Goal: Obtain resource: Download file/media

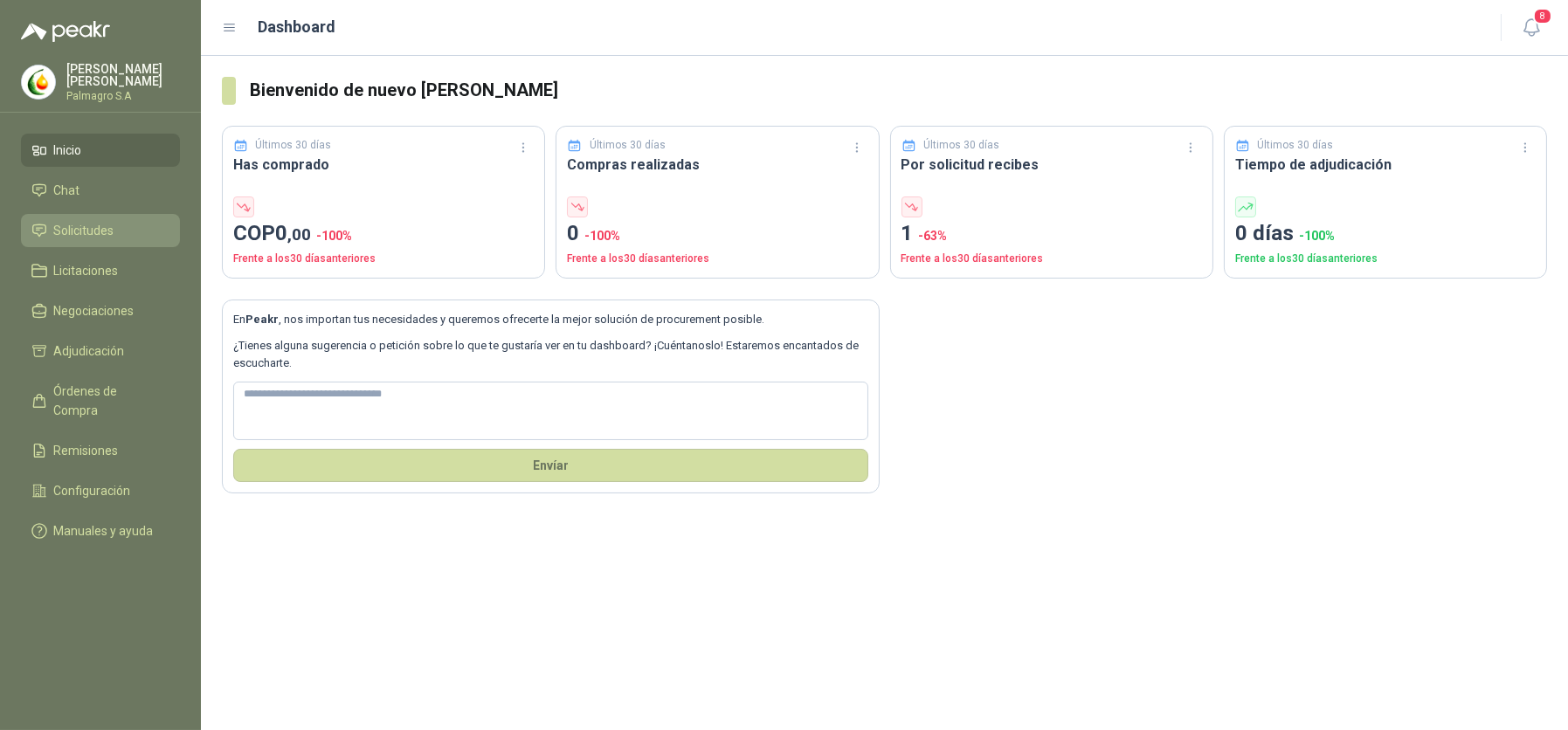
click at [57, 224] on span "Solicitudes" at bounding box center [84, 231] width 61 height 19
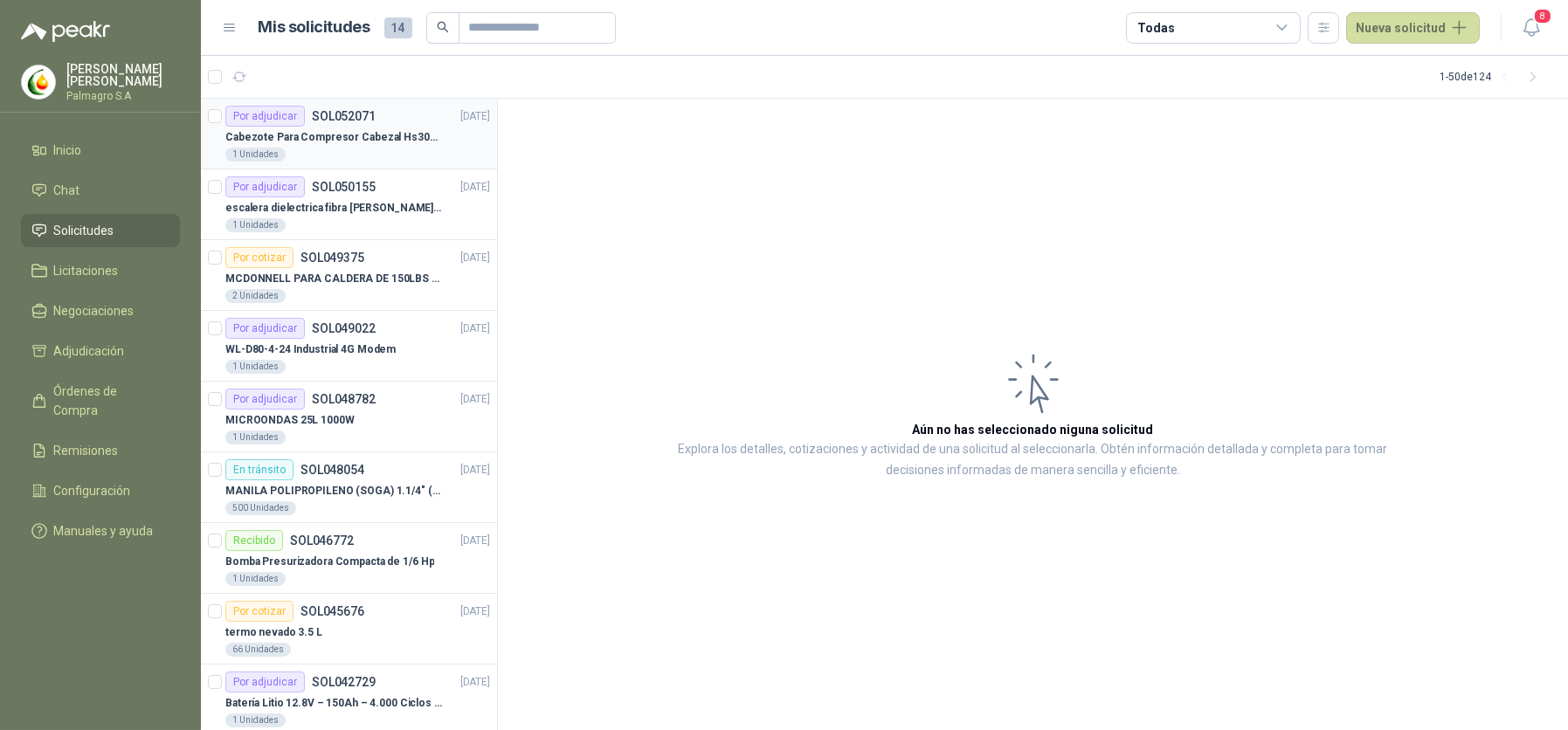
click at [439, 153] on div "1 Unidades" at bounding box center [357, 155] width 265 height 14
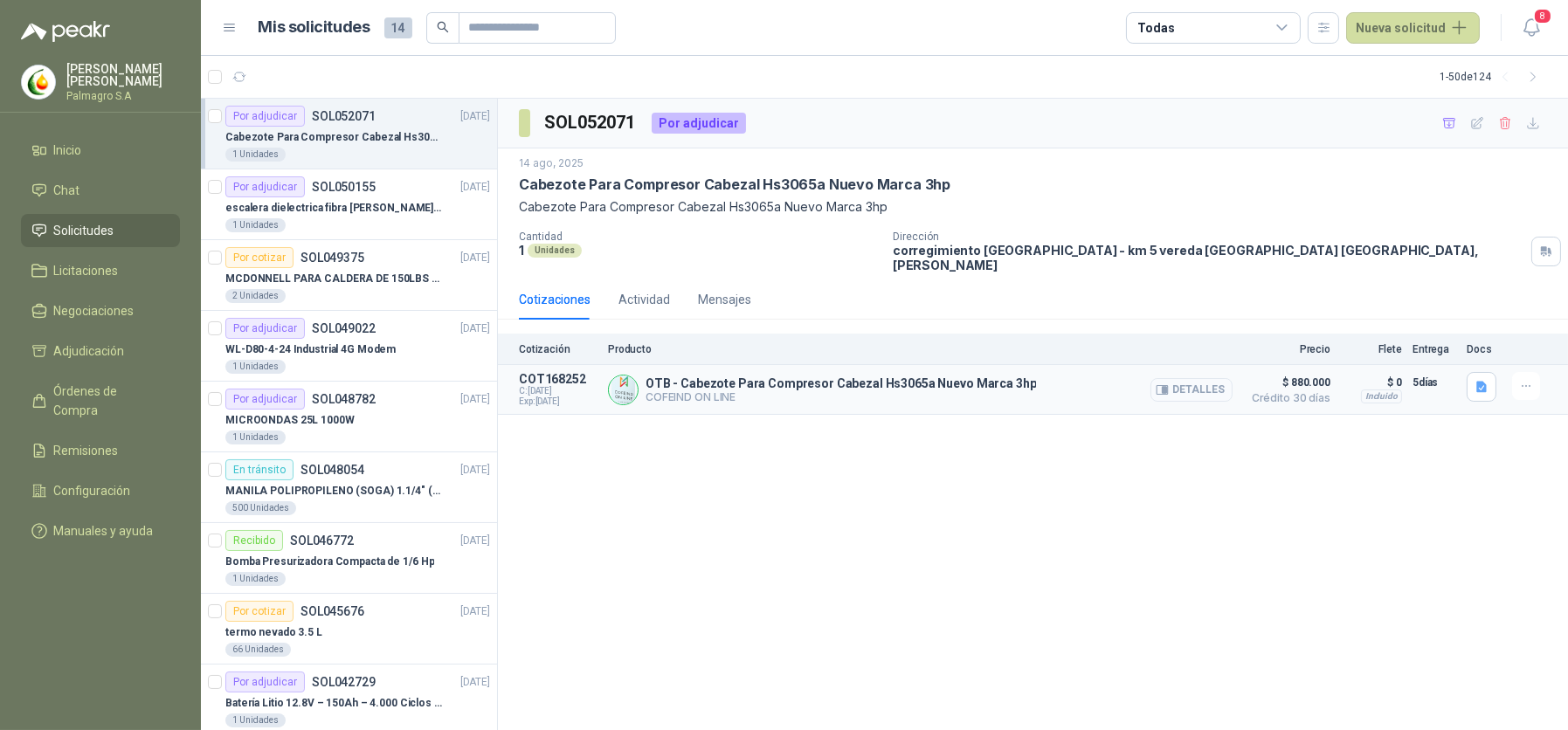
click at [1204, 378] on button "Detalles" at bounding box center [1191, 390] width 82 height 24
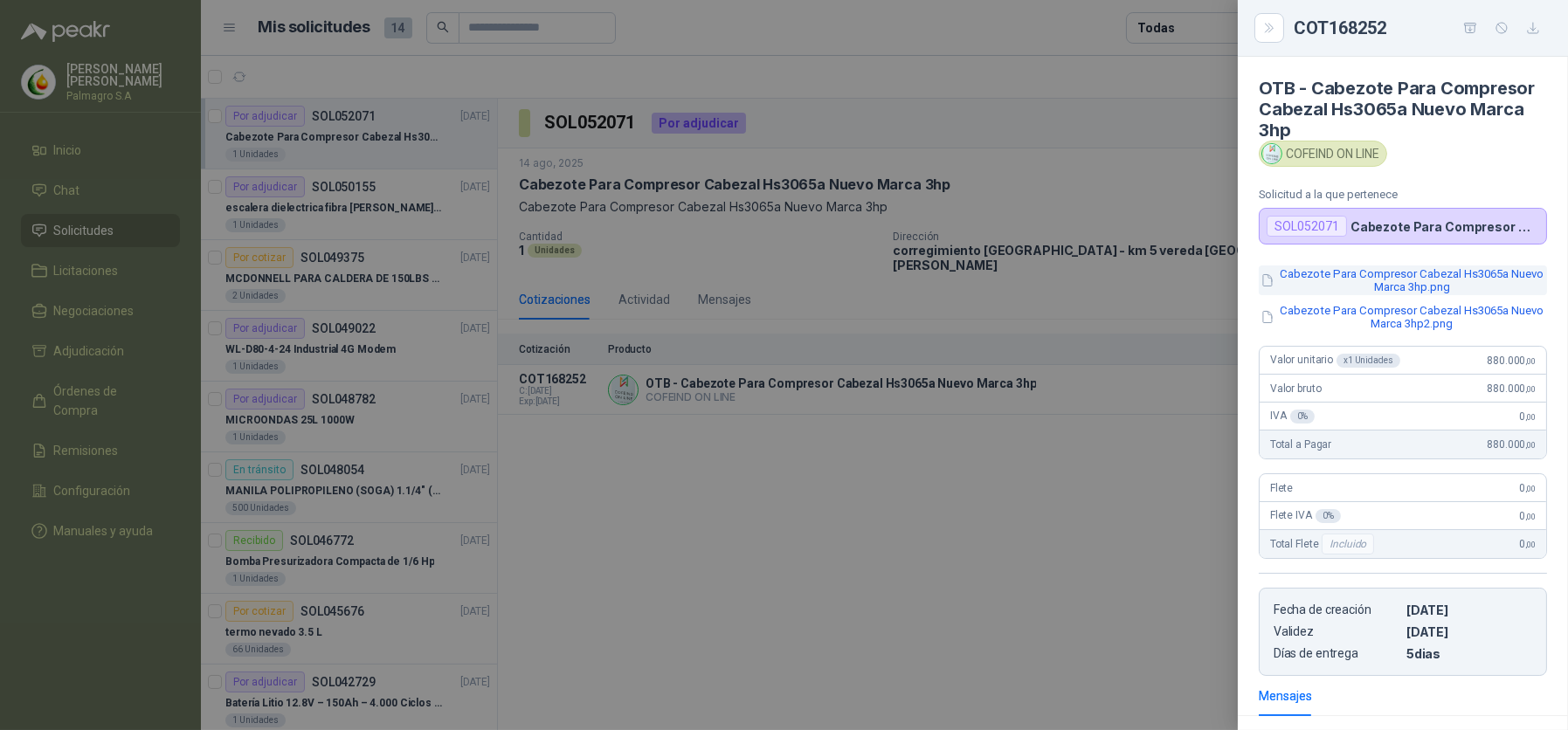
click at [1427, 288] on button "Cabezote Para Compresor Cabezal Hs3065a Nuevo Marca 3hp.png" at bounding box center [1404, 280] width 289 height 30
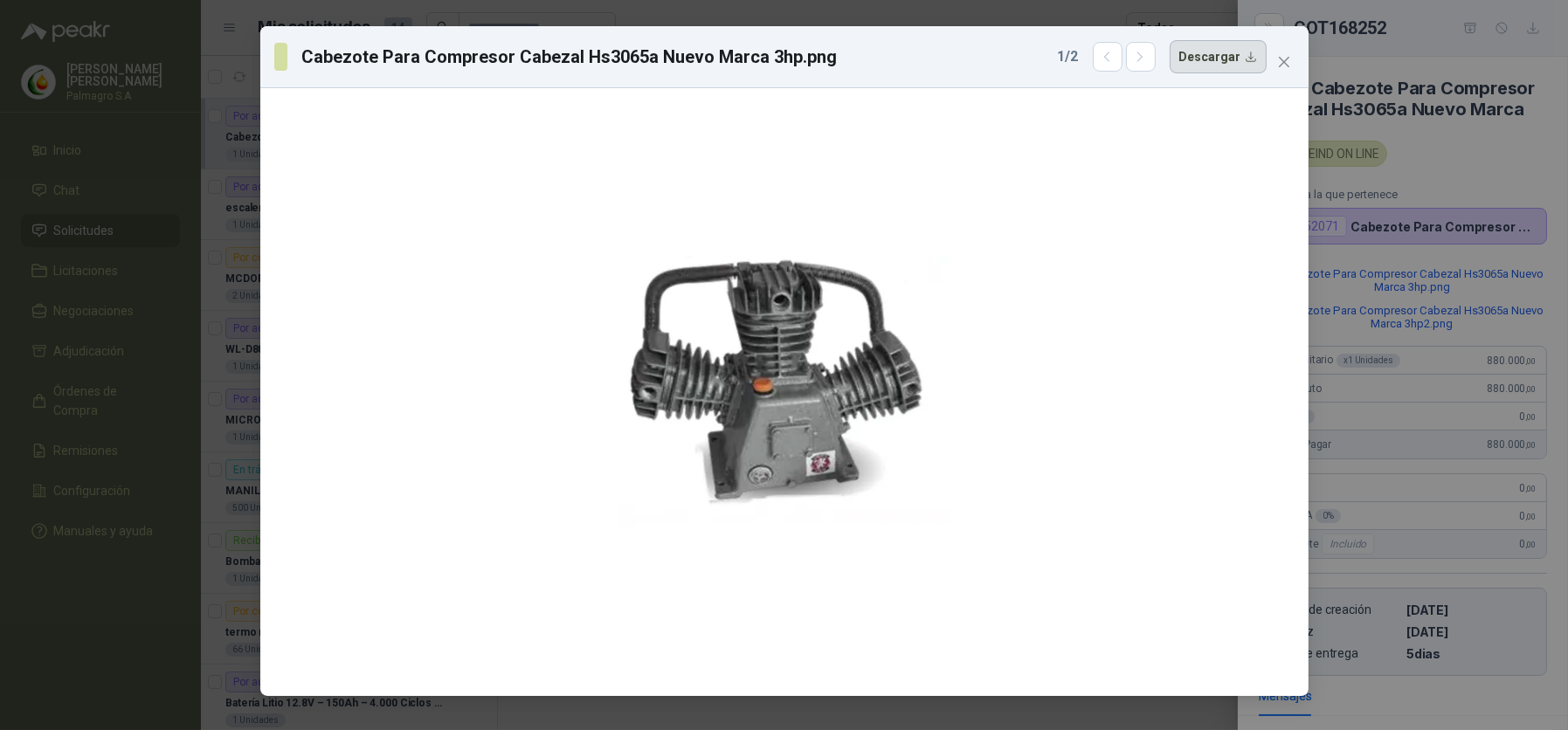
click at [1225, 68] on button "Descargar" at bounding box center [1218, 57] width 97 height 34
click at [1513, 314] on div "Cabezote Para Compresor Cabezal Hs3065a Nuevo Marca 3hp.png 1 / 2 Descargar" at bounding box center [784, 365] width 1568 height 730
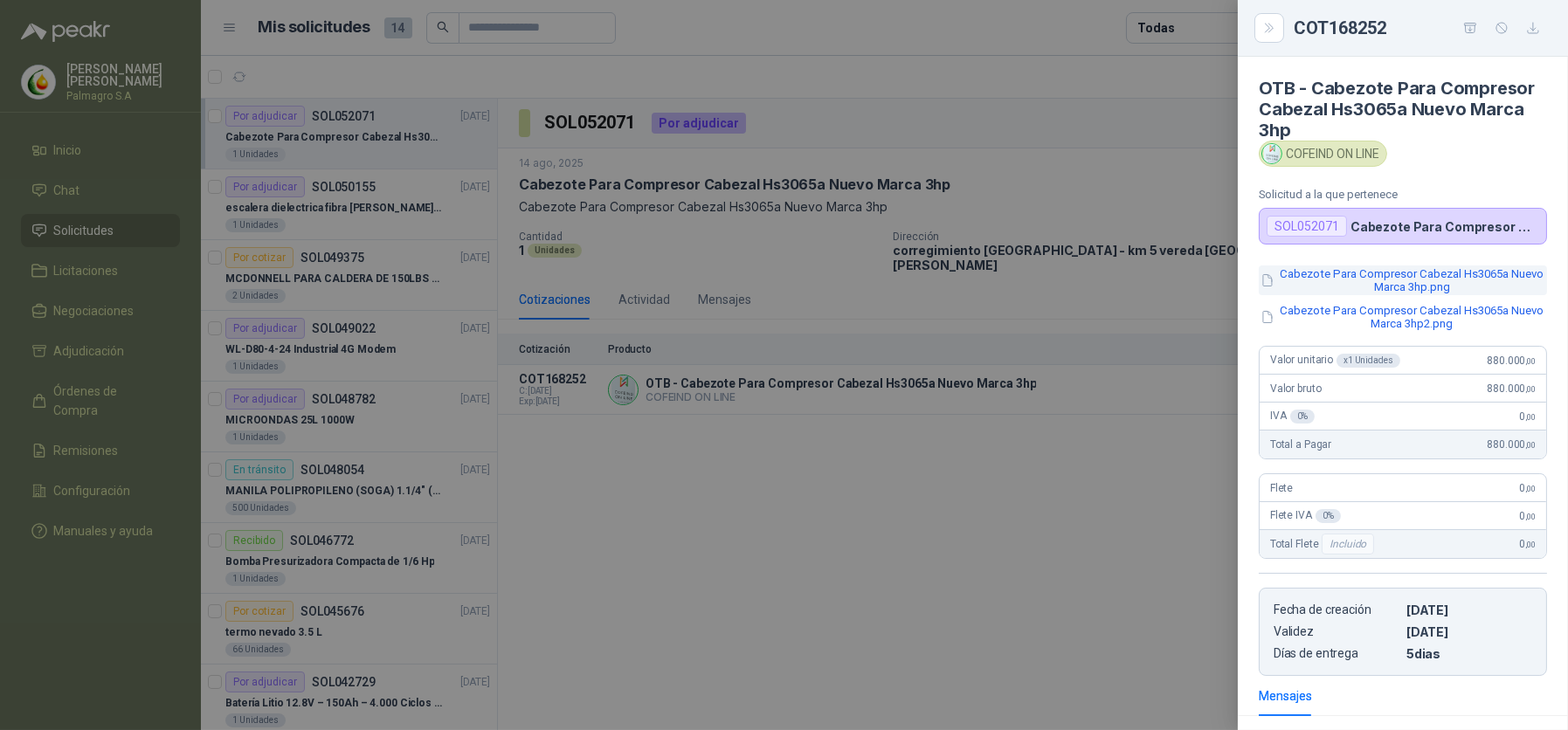
click at [1440, 286] on button "Cabezote Para Compresor Cabezal Hs3065a Nuevo Marca 3hp.png" at bounding box center [1404, 280] width 289 height 30
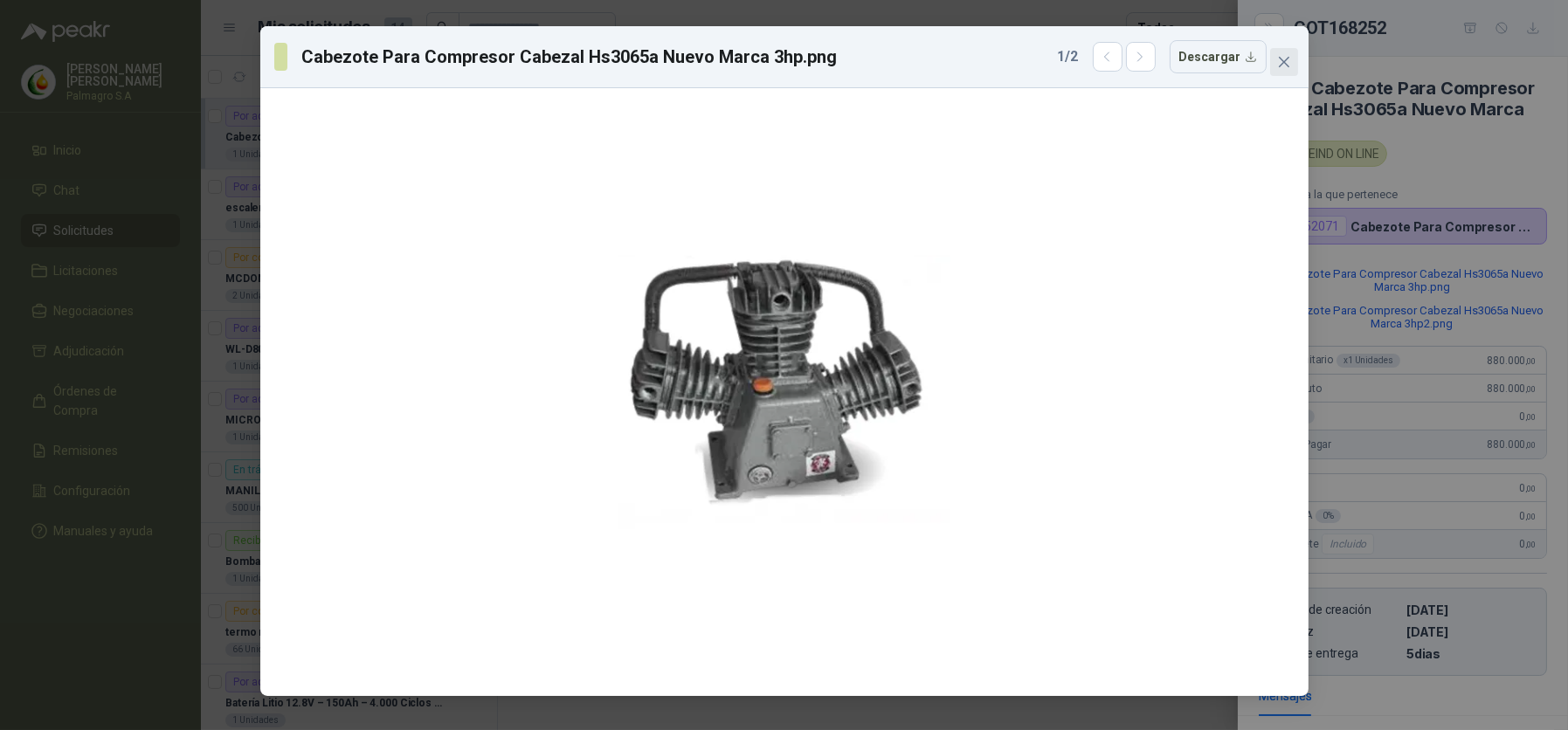
click at [1296, 65] on span "Close" at bounding box center [1284, 62] width 28 height 14
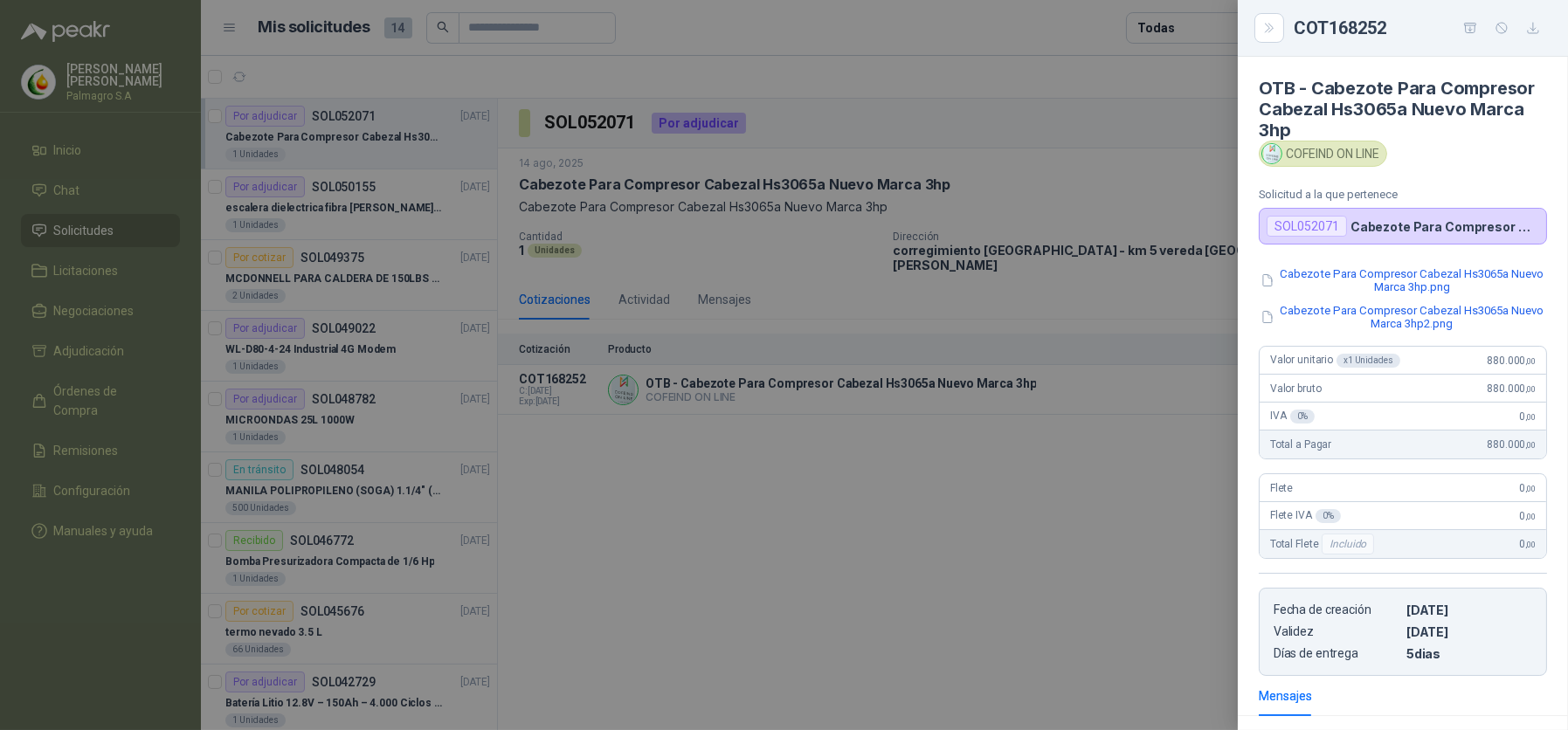
click at [1366, 302] on div "Cabezote Para Compresor Cabezal Hs3065a Nuevo Marca 3hp.png Cabezote Para Compr…" at bounding box center [1404, 298] width 289 height 66
click at [1356, 326] on button "Cabezote Para Compresor Cabezal Hs3065a Nuevo Marca 3hp2.png" at bounding box center [1404, 316] width 289 height 30
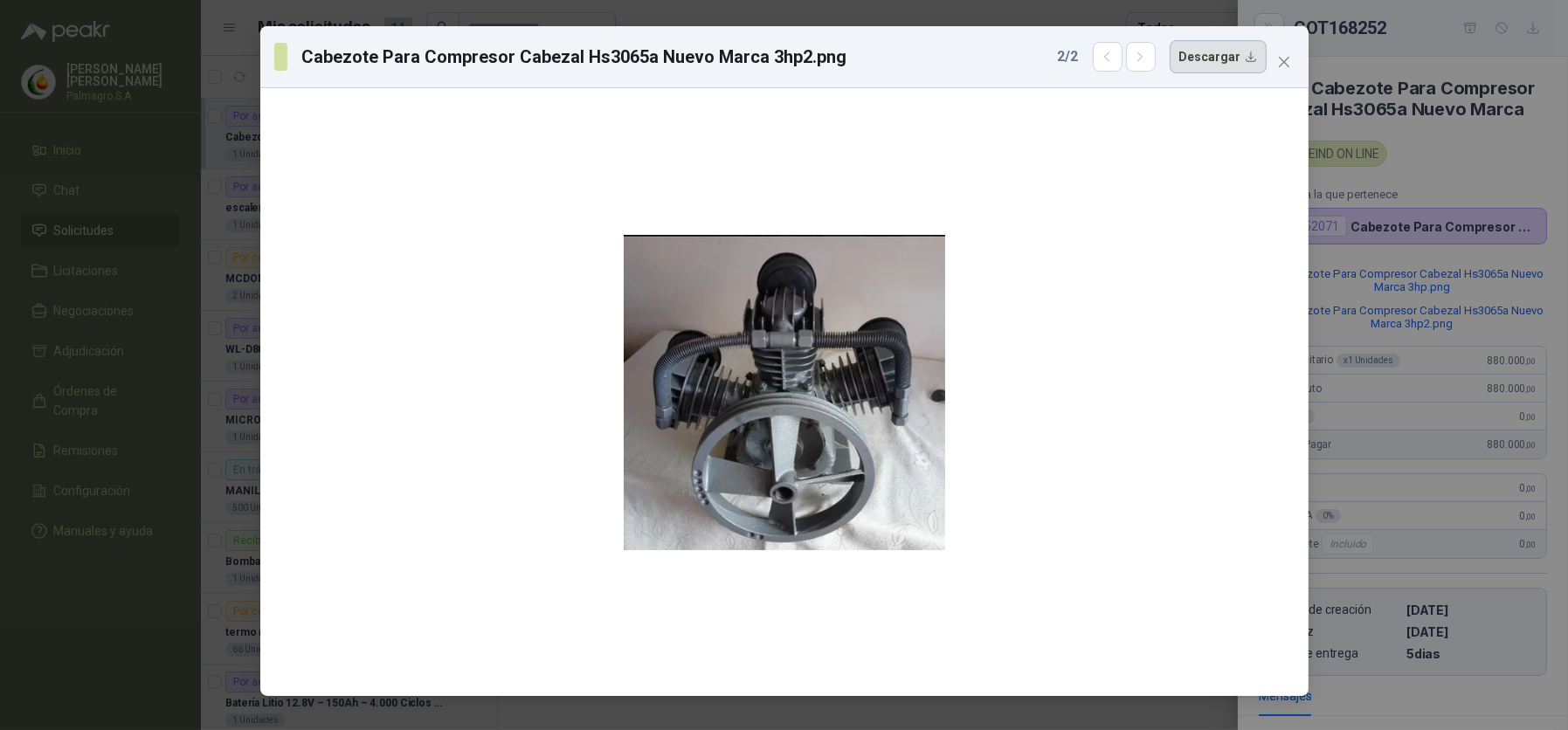
click at [1244, 62] on button "Descargar" at bounding box center [1218, 57] width 97 height 34
click at [1424, 348] on div "Cabezote Para Compresor Cabezal Hs3065a Nuevo Marca 3hp2.png 2 / 2 Descargar" at bounding box center [784, 365] width 1568 height 730
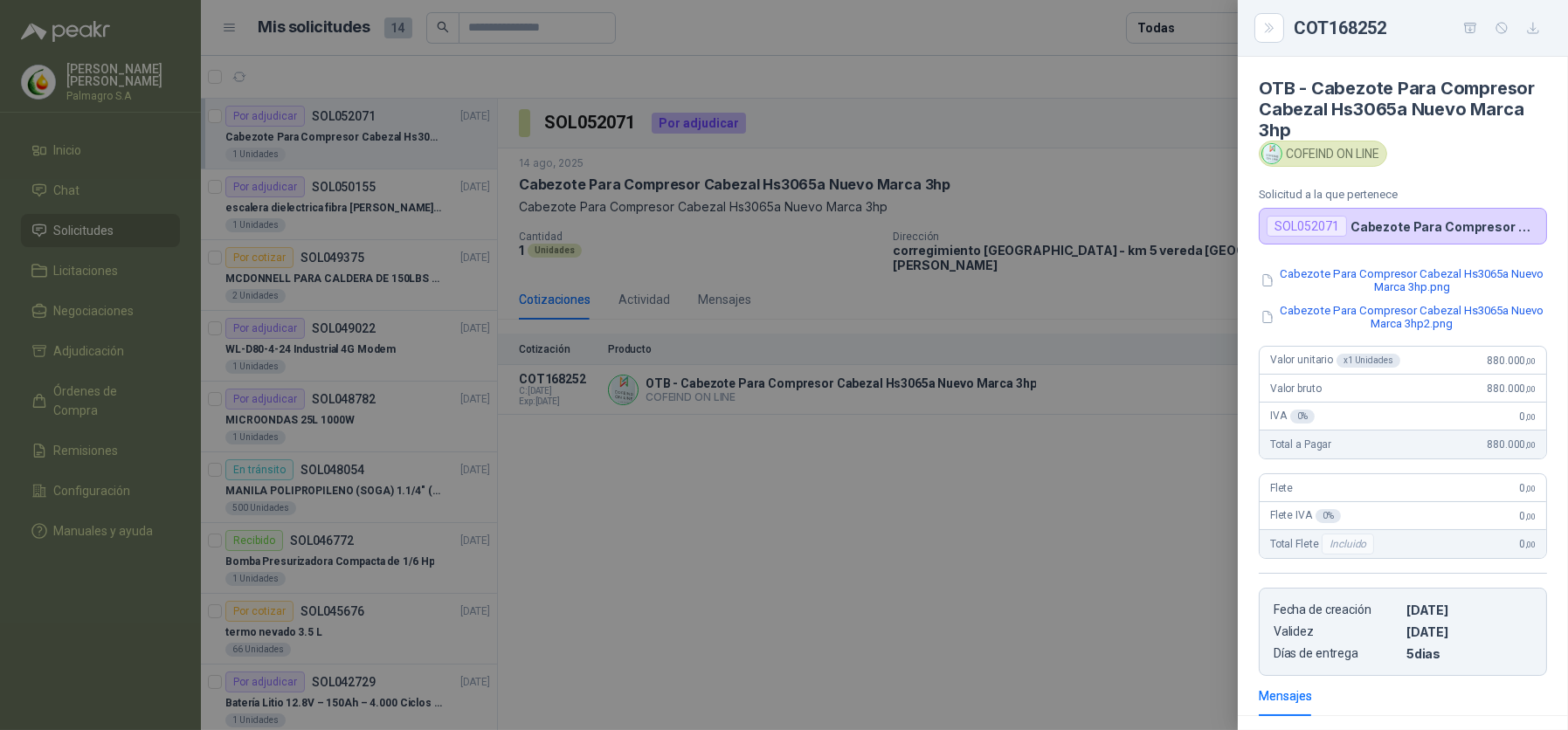
scroll to position [239, 0]
